Goal: Task Accomplishment & Management: Manage account settings

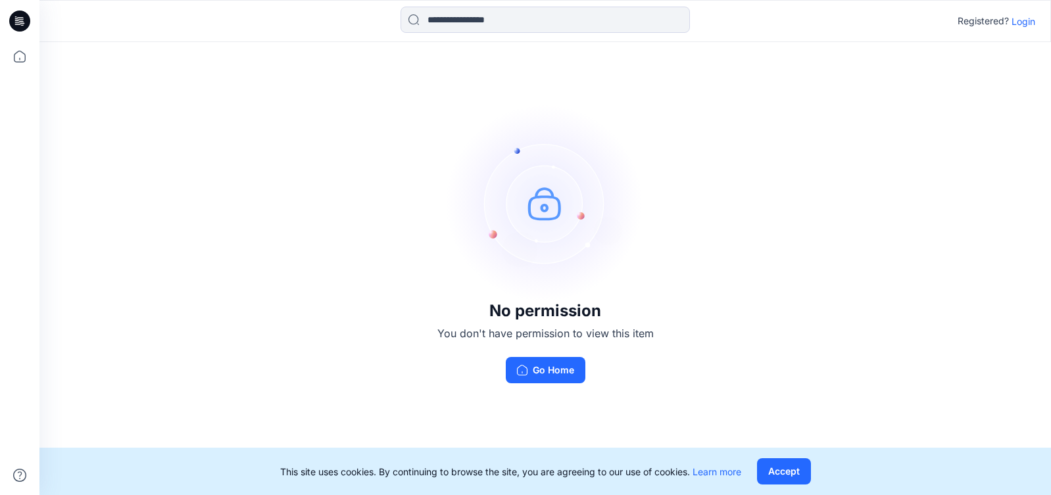
click at [1024, 23] on p "Login" at bounding box center [1024, 21] width 24 height 14
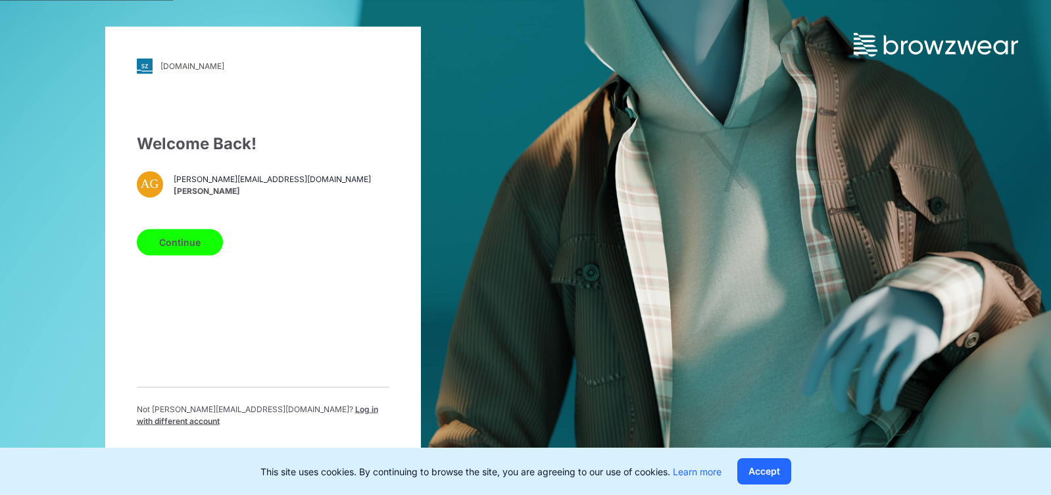
click at [191, 241] on button "Continue" at bounding box center [180, 242] width 86 height 26
